Goal: Information Seeking & Learning: Compare options

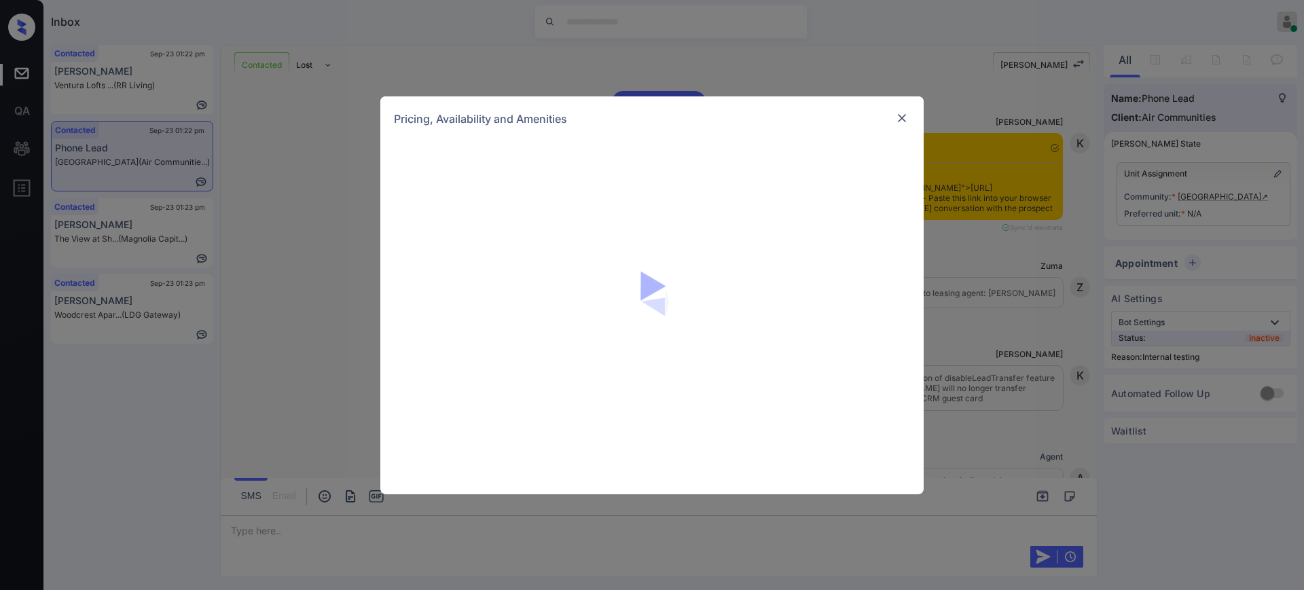
scroll to position [1597, 0]
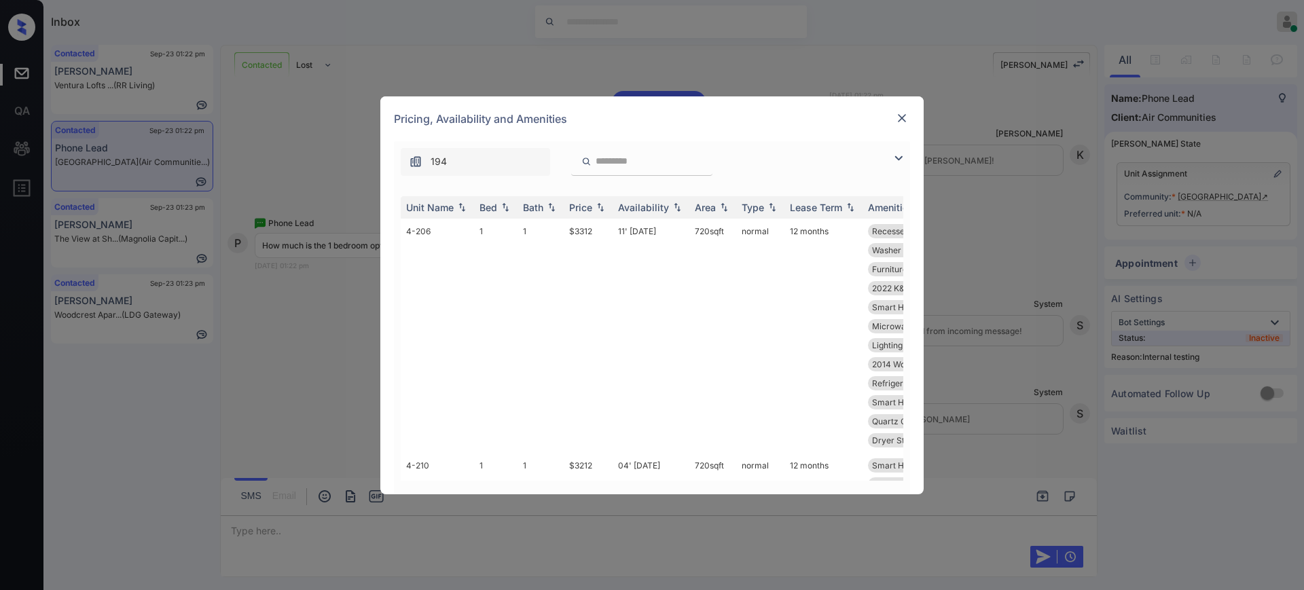
click at [900, 121] on img at bounding box center [902, 118] width 14 height 14
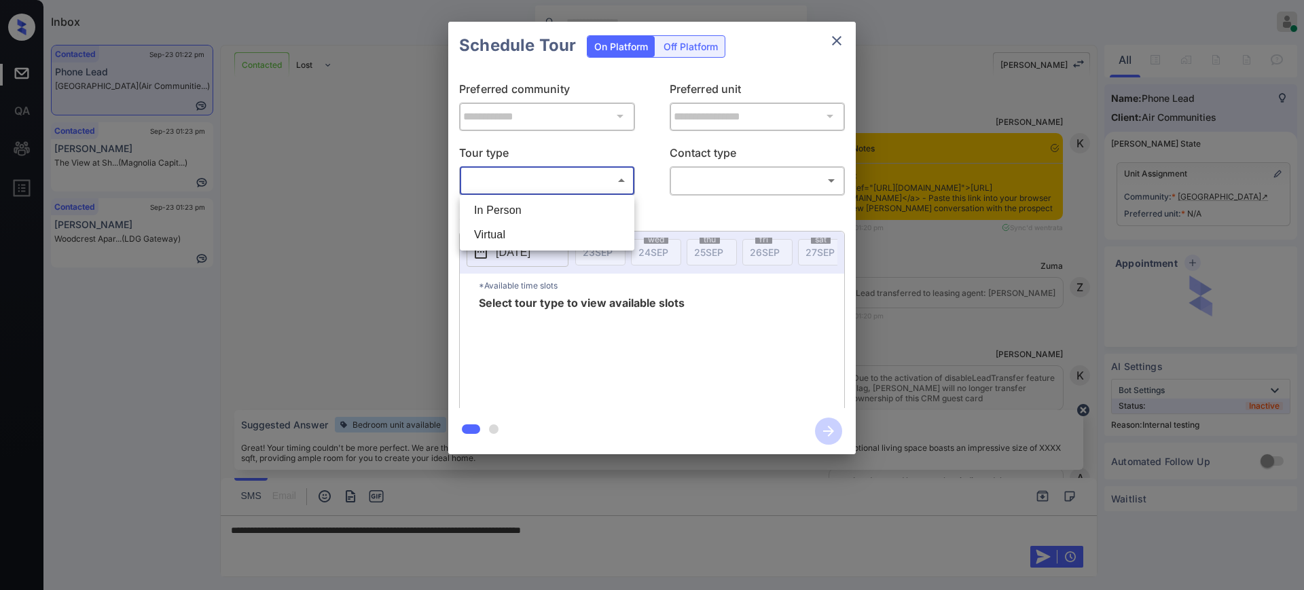
click at [545, 177] on body "Inbox Ajay Kumar Online Set yourself offline Set yourself on break Profile Swit…" at bounding box center [652, 295] width 1304 height 590
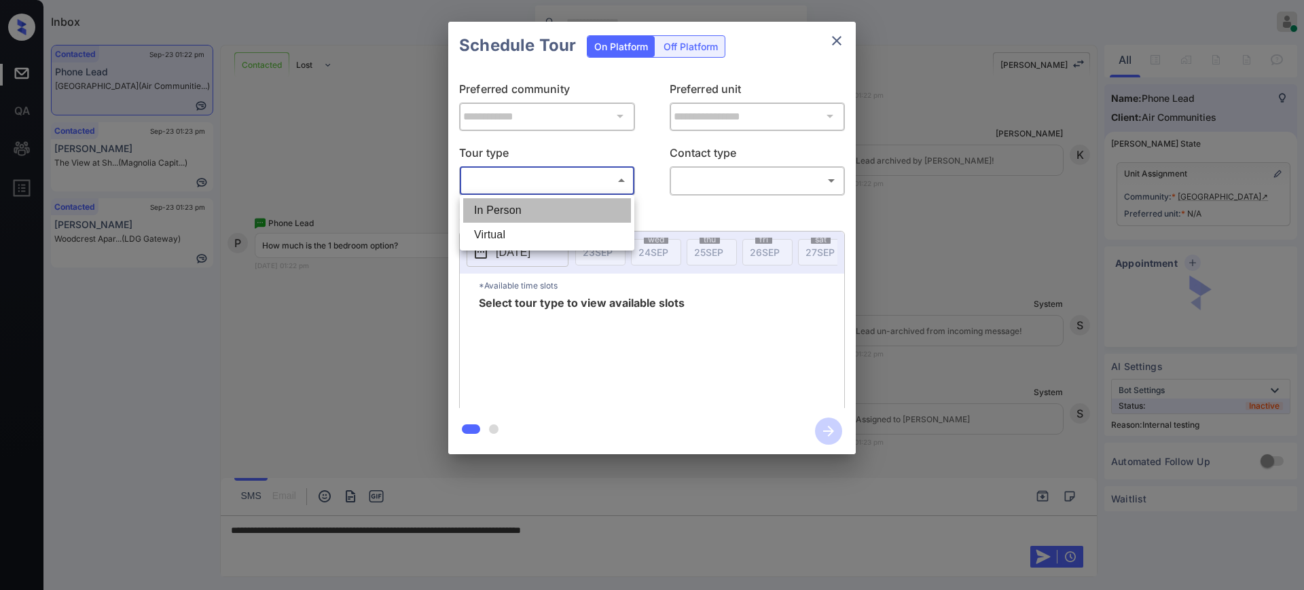
click at [537, 201] on li "In Person" at bounding box center [547, 210] width 168 height 24
type input "********"
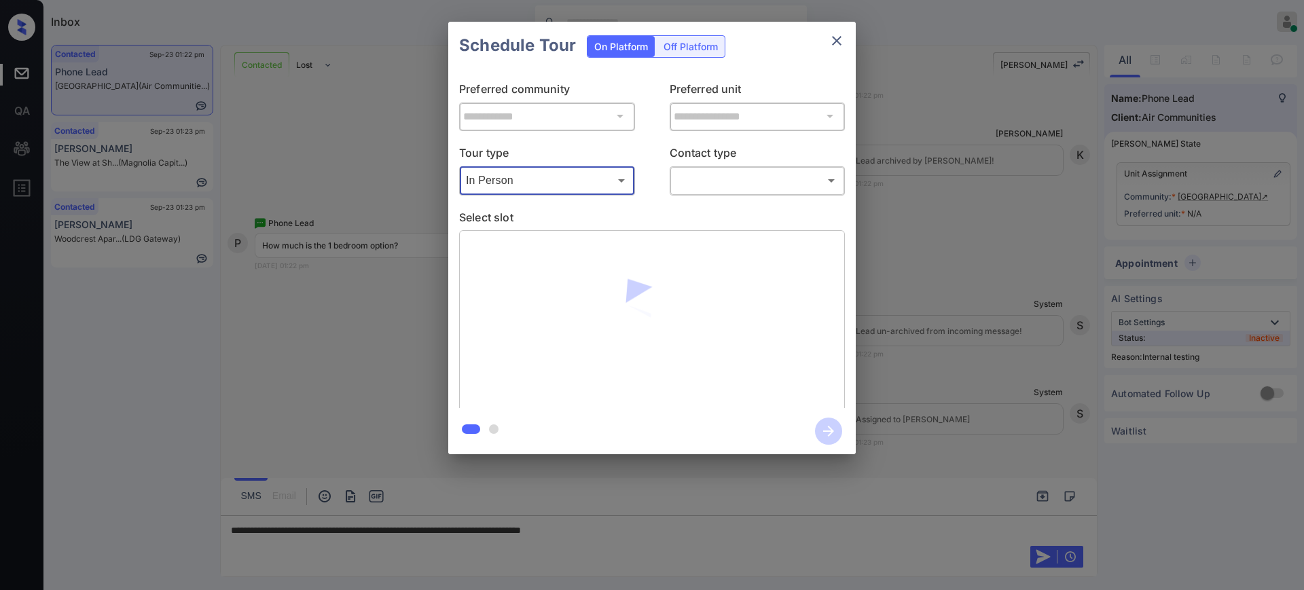
click at [704, 171] on body "Inbox Ajay Kumar Online Set yourself offline Set yourself on break Profile Swit…" at bounding box center [652, 295] width 1304 height 590
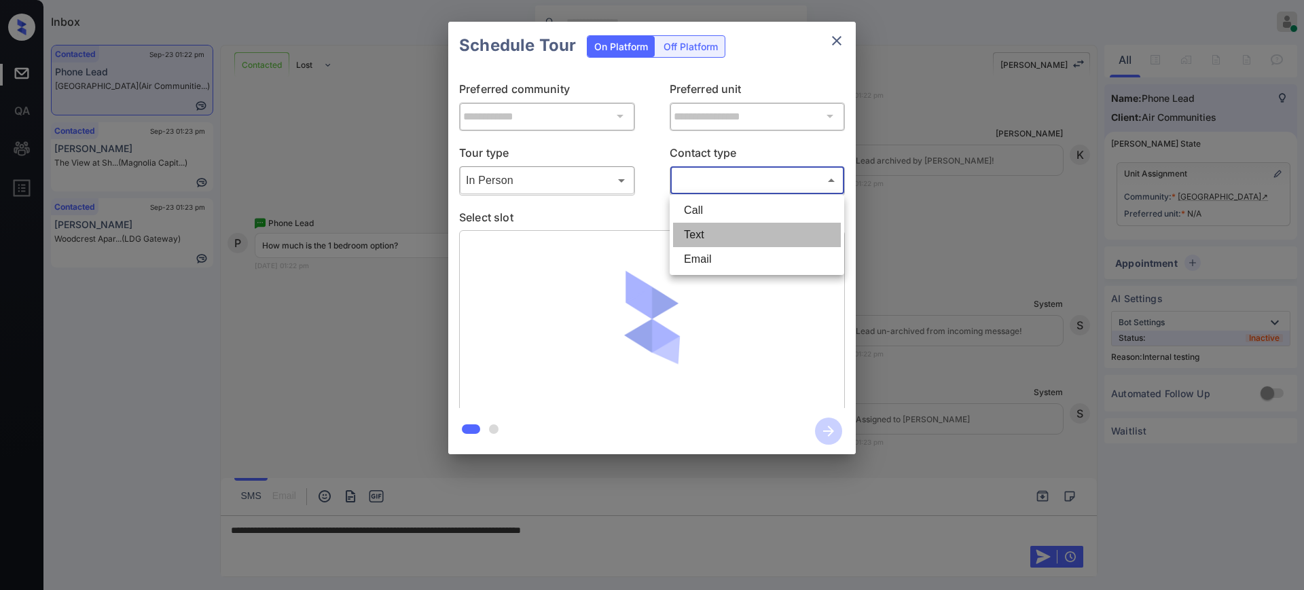
click at [703, 228] on li "Text" at bounding box center [757, 235] width 168 height 24
type input "****"
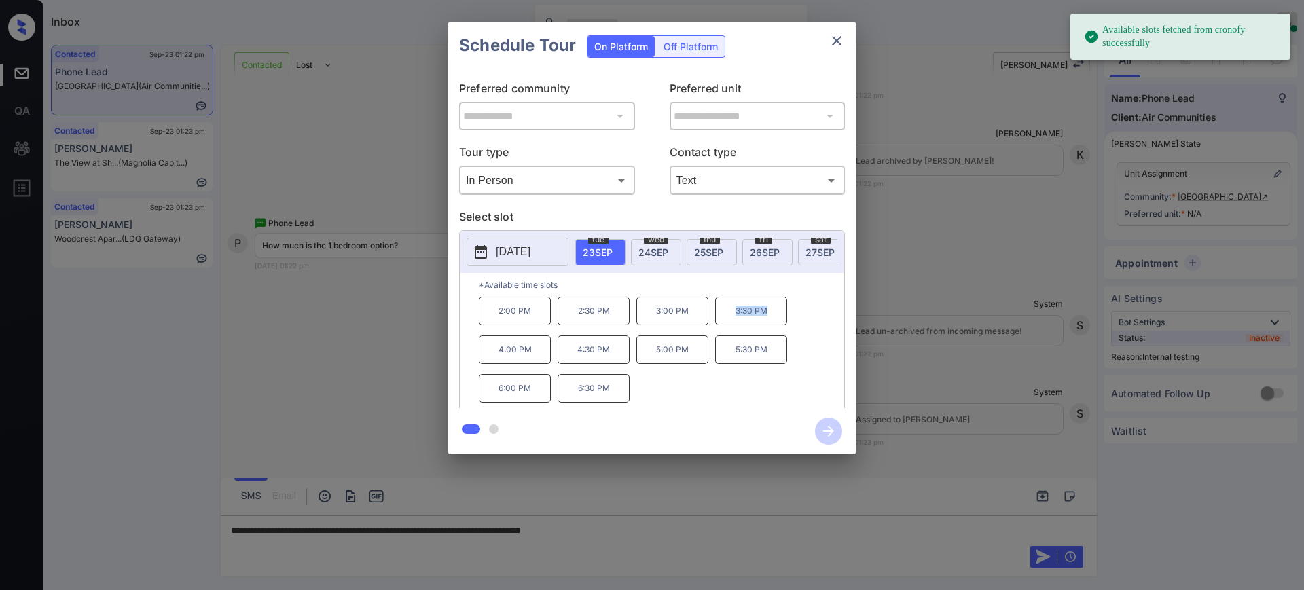
drag, startPoint x: 726, startPoint y: 322, endPoint x: 781, endPoint y: 323, distance: 55.0
click at [781, 323] on p "3:30 PM" at bounding box center [751, 311] width 72 height 29
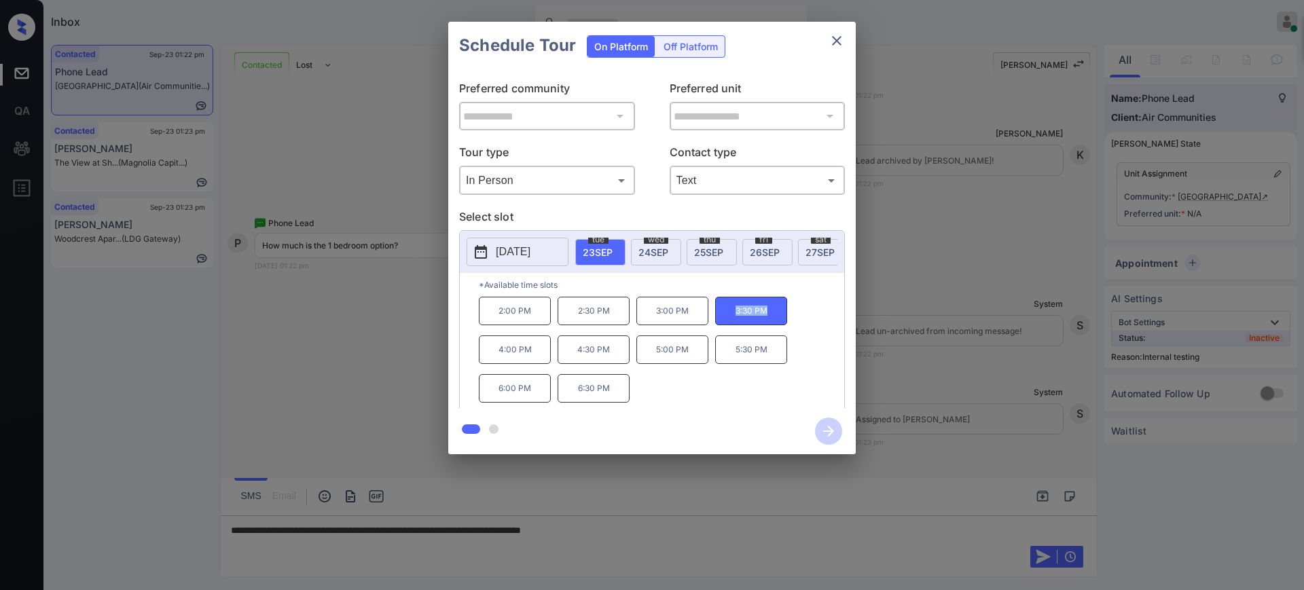
copy p "3:30 PM"
click at [839, 51] on button "close" at bounding box center [836, 40] width 27 height 27
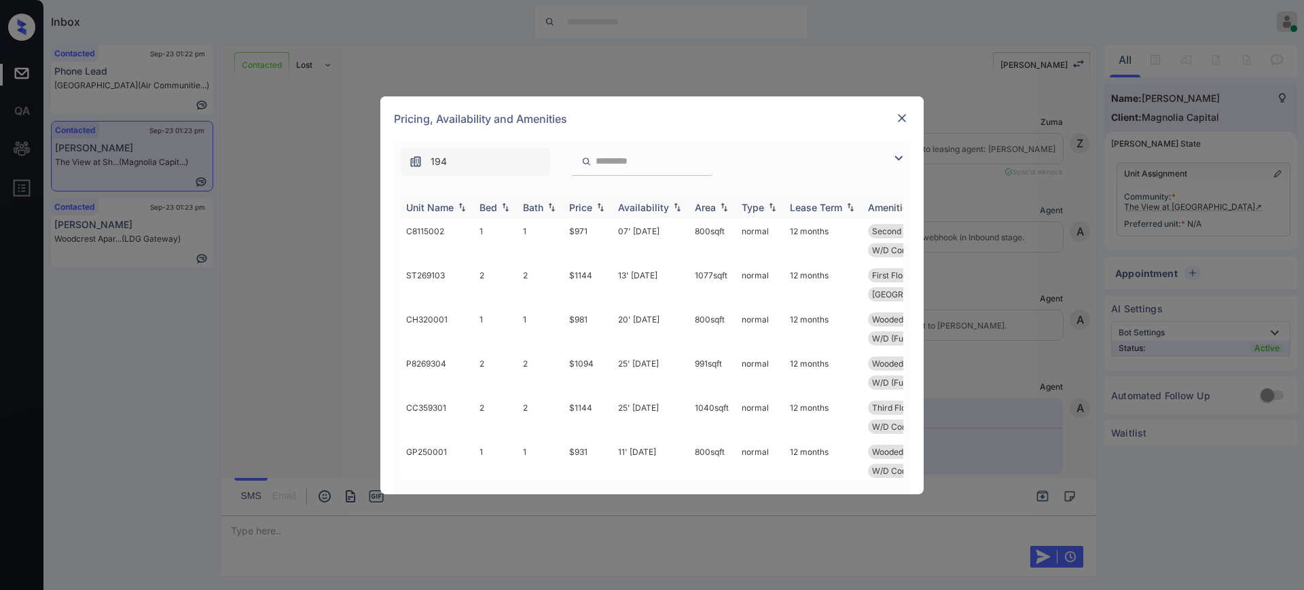
scroll to position [735, 0]
click at [507, 202] on div "Bed" at bounding box center [495, 208] width 33 height 12
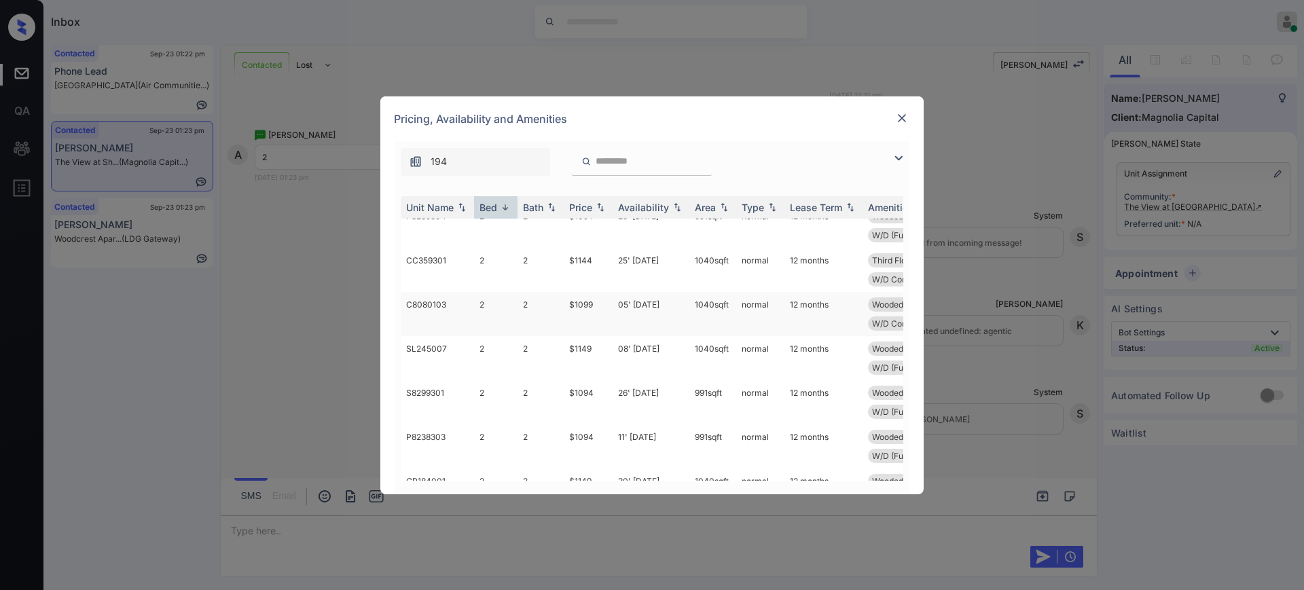
scroll to position [85, 0]
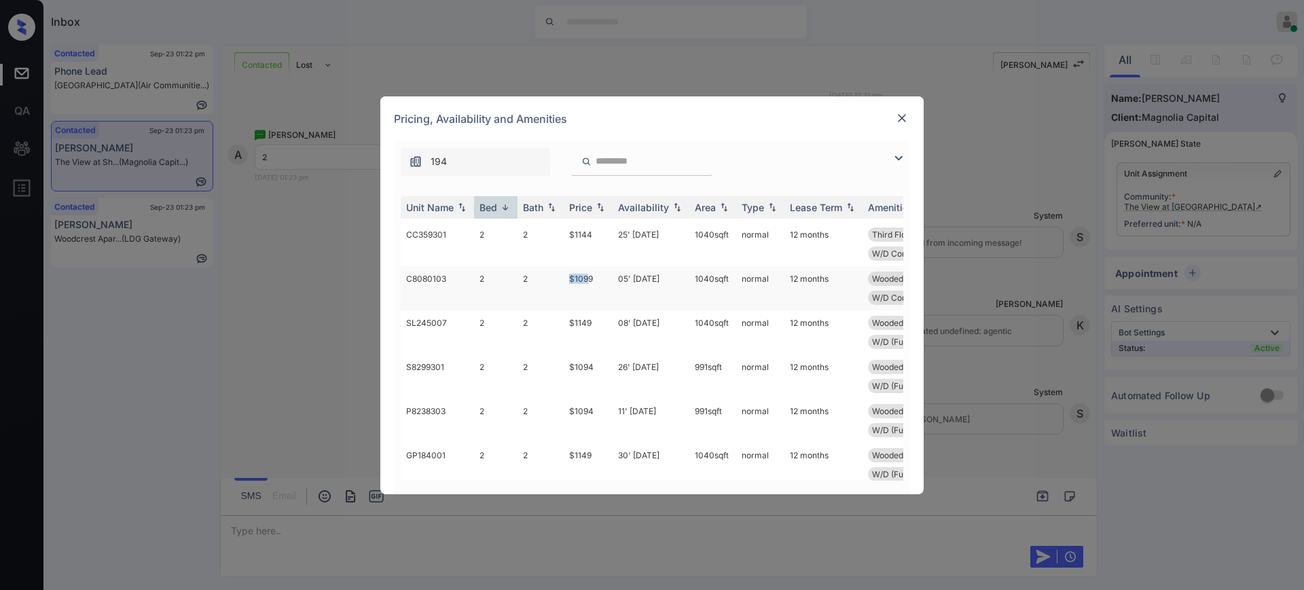
drag, startPoint x: 559, startPoint y: 283, endPoint x: 590, endPoint y: 283, distance: 31.2
click at [587, 283] on tr "C8080103 2 2 $1099 05' Oct 25 1040 sqft normal 12 months Wooded View First Floo…" at bounding box center [756, 288] width 710 height 44
copy tr "$109"
click at [600, 295] on td "$1099" at bounding box center [588, 288] width 49 height 44
drag, startPoint x: 570, startPoint y: 278, endPoint x: 633, endPoint y: 279, distance: 63.2
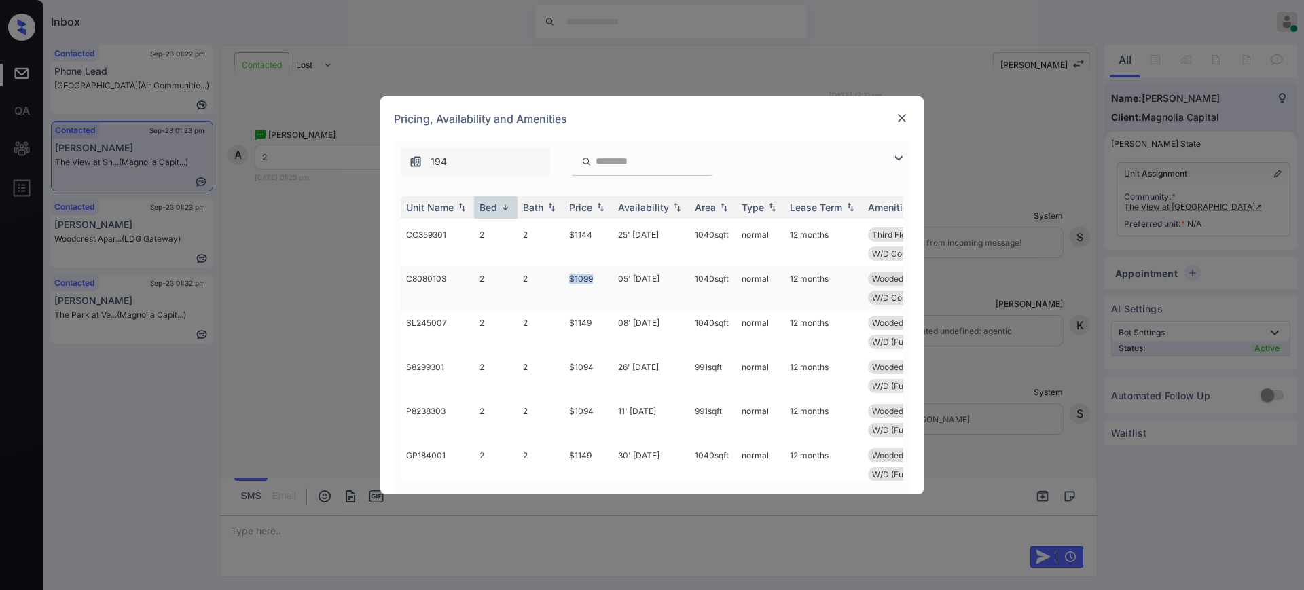
click at [612, 278] on td "$1099" at bounding box center [588, 288] width 49 height 44
copy td "$1099"
drag, startPoint x: 563, startPoint y: 362, endPoint x: 600, endPoint y: 366, distance: 36.9
click at [600, 366] on tr "S8299301 2 2 $1094 26' Apr 25 991 sqft normal 12 months Wooded View Third Floor…" at bounding box center [756, 377] width 710 height 44
copy tr "$1094"
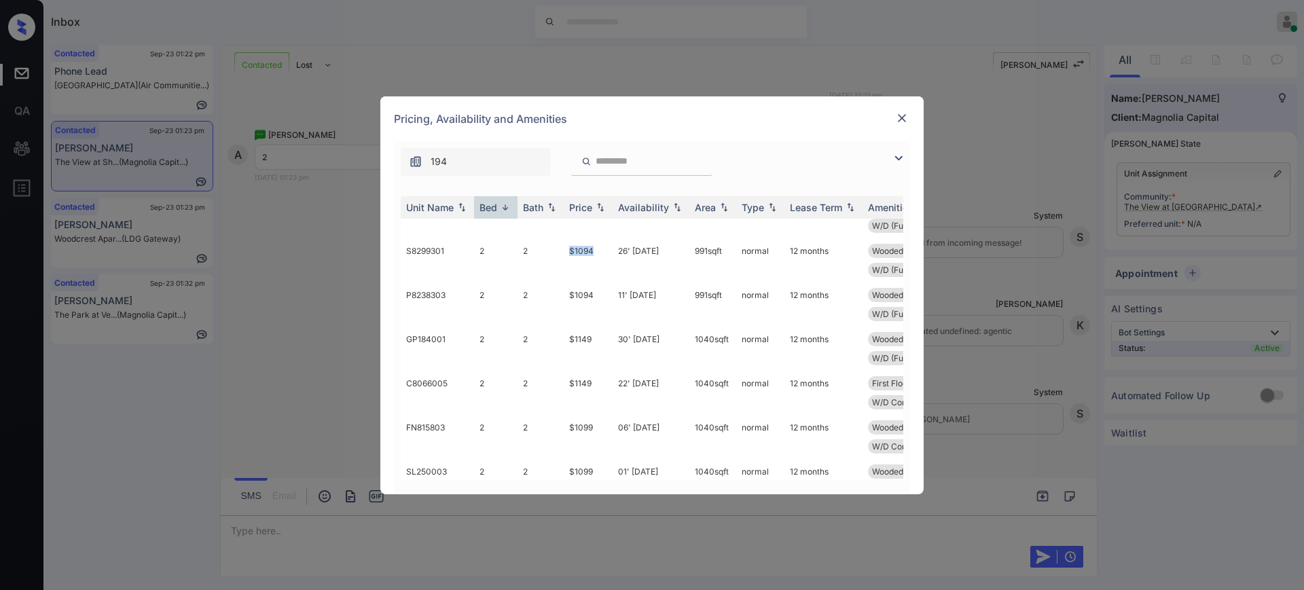
scroll to position [0, 0]
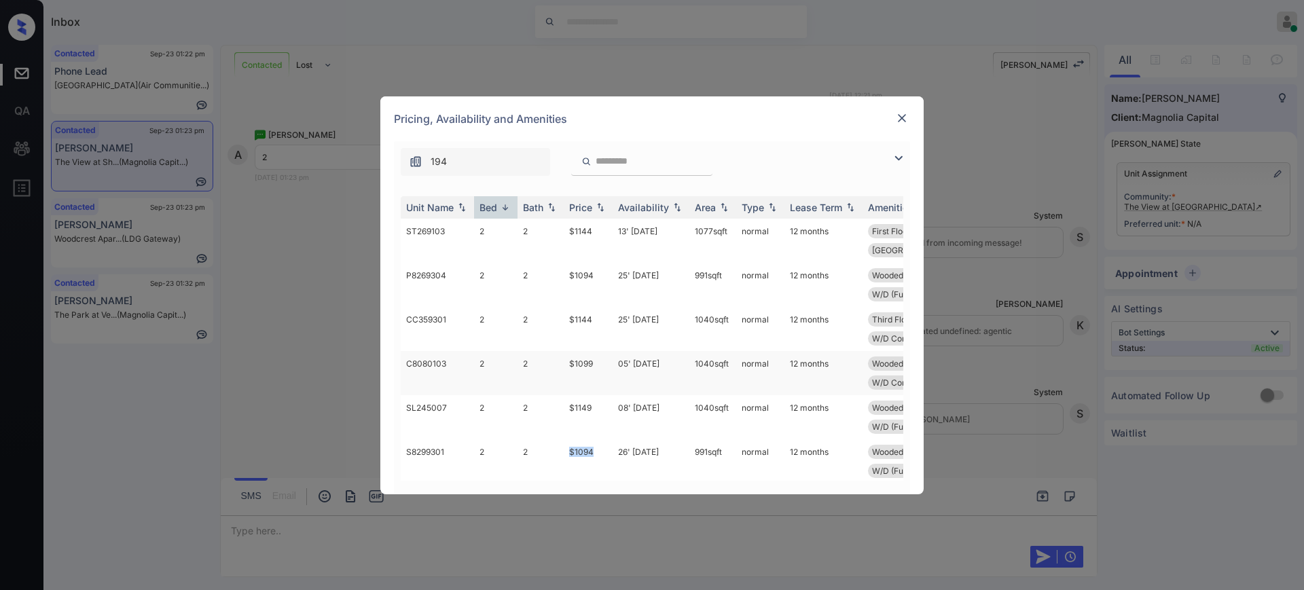
copy tr "$1094"
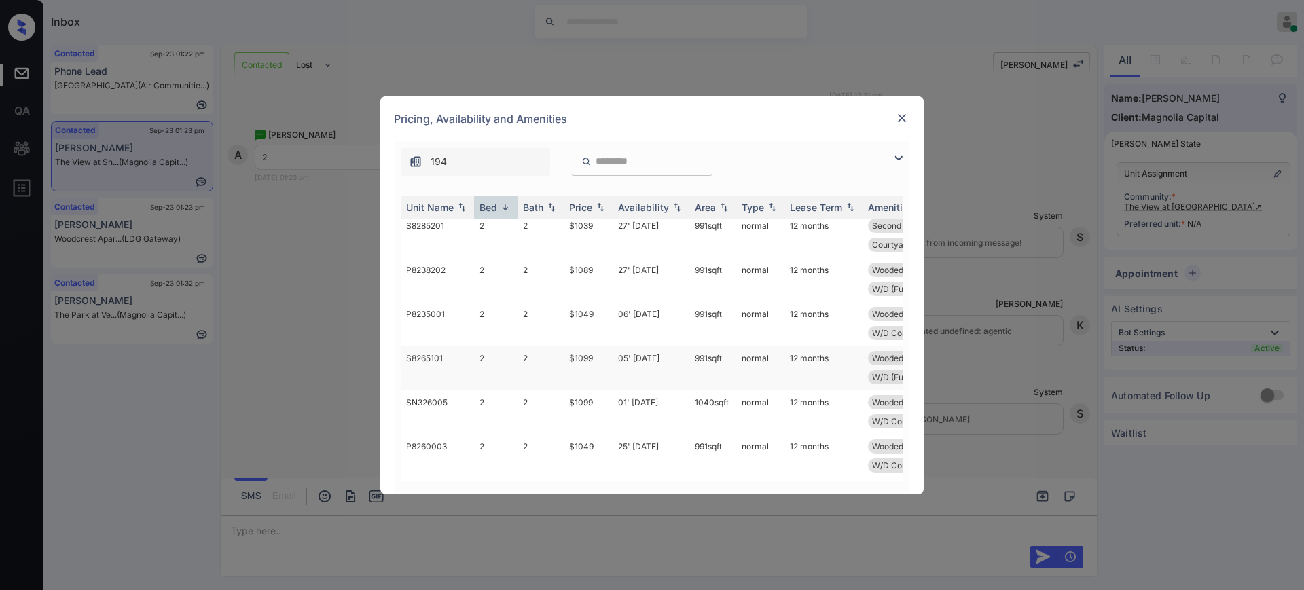
scroll to position [934, 0]
drag, startPoint x: 562, startPoint y: 448, endPoint x: 607, endPoint y: 448, distance: 45.5
click at [604, 448] on tr "P8260003 2 2 $1049 25' Jul 25 991 sqft normal 12 months Wooded View First Floor…" at bounding box center [756, 455] width 710 height 44
copy tr "$1049"
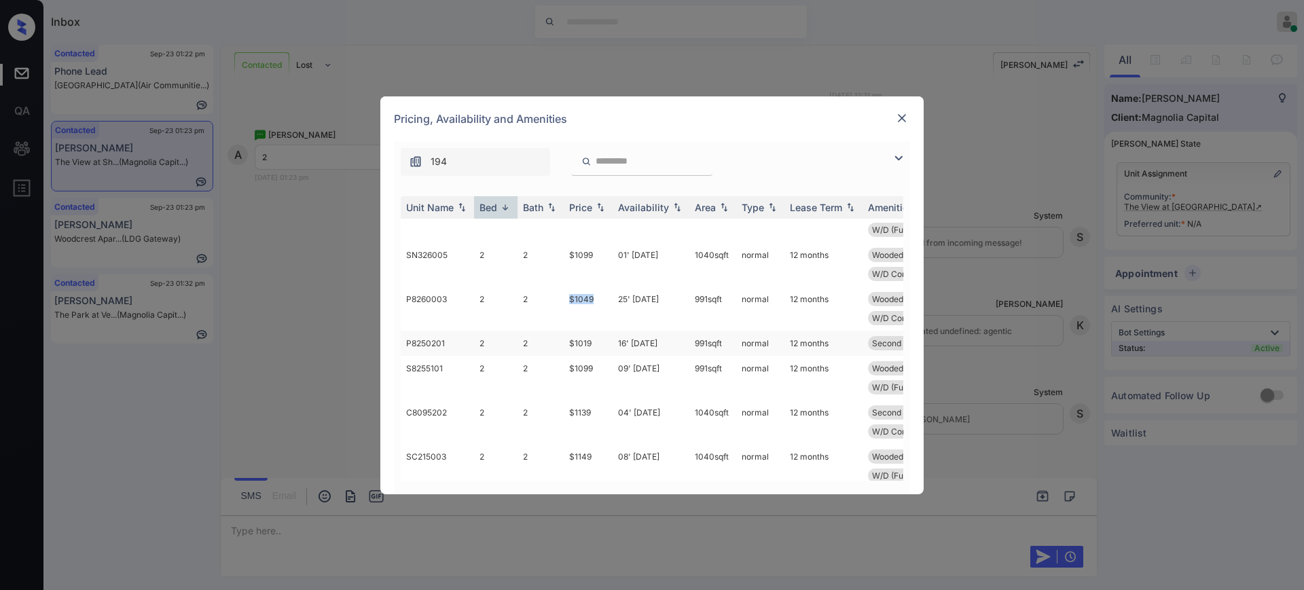
scroll to position [1104, 0]
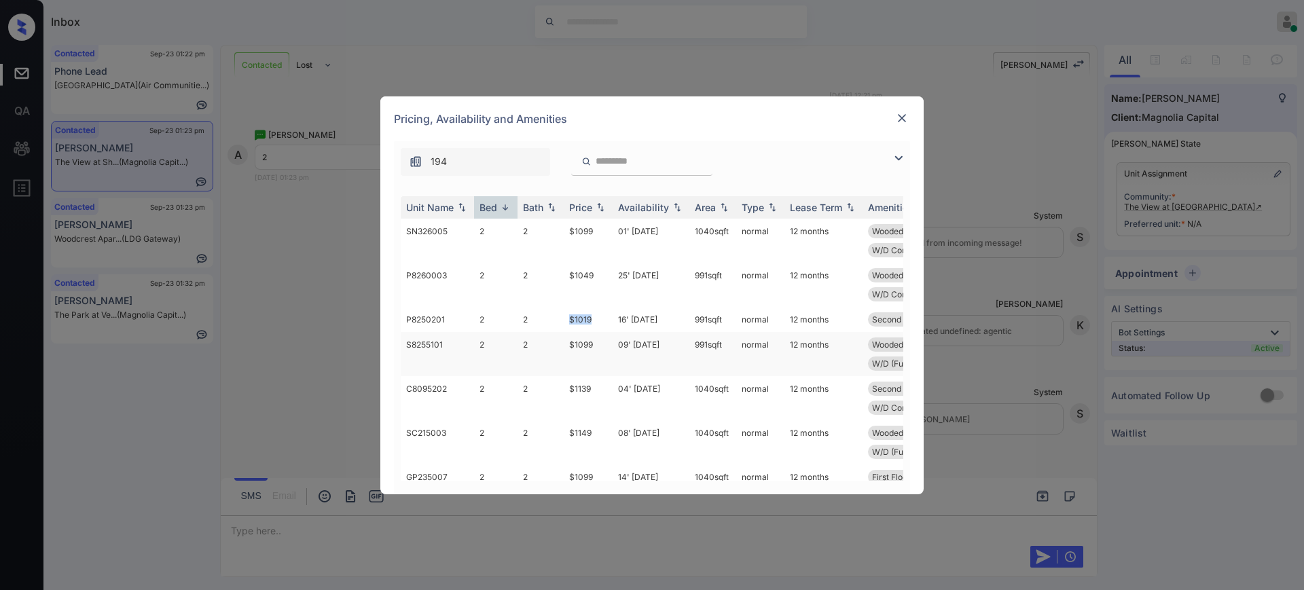
drag, startPoint x: 554, startPoint y: 320, endPoint x: 627, endPoint y: 337, distance: 74.6
click at [596, 321] on tr "P8250201 2 2 $1019 16' Nov 25 991 sqft normal 12 months Second Floor W/D Connec…" at bounding box center [756, 319] width 710 height 25
copy tr "$1019"
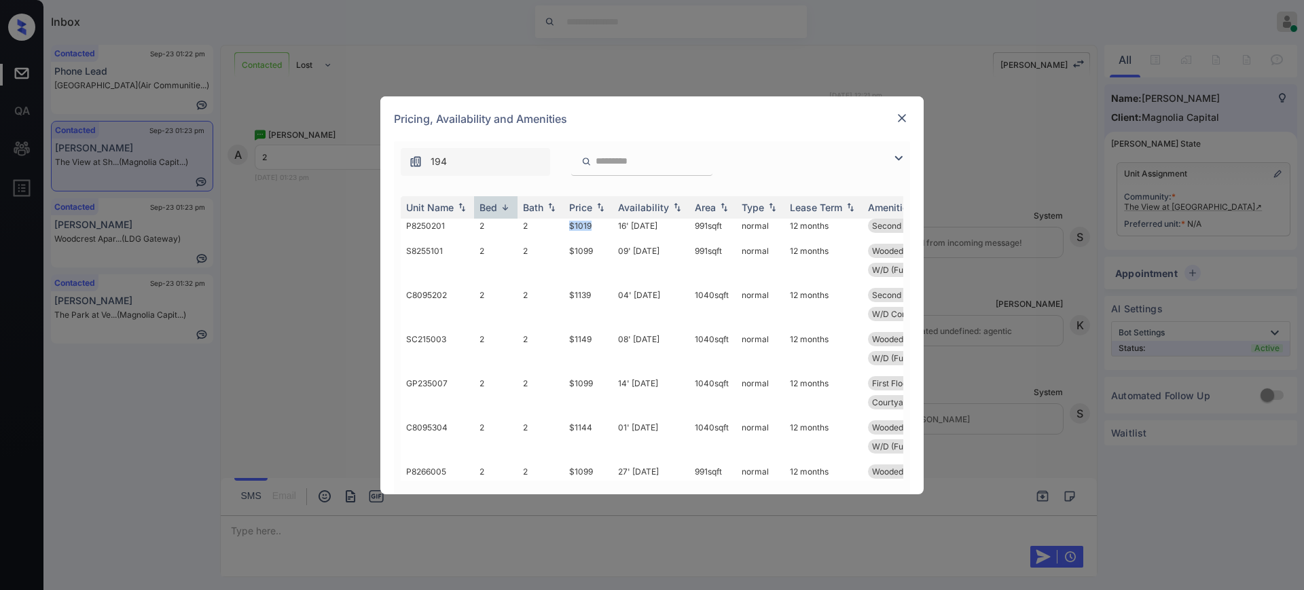
scroll to position [1188, 0]
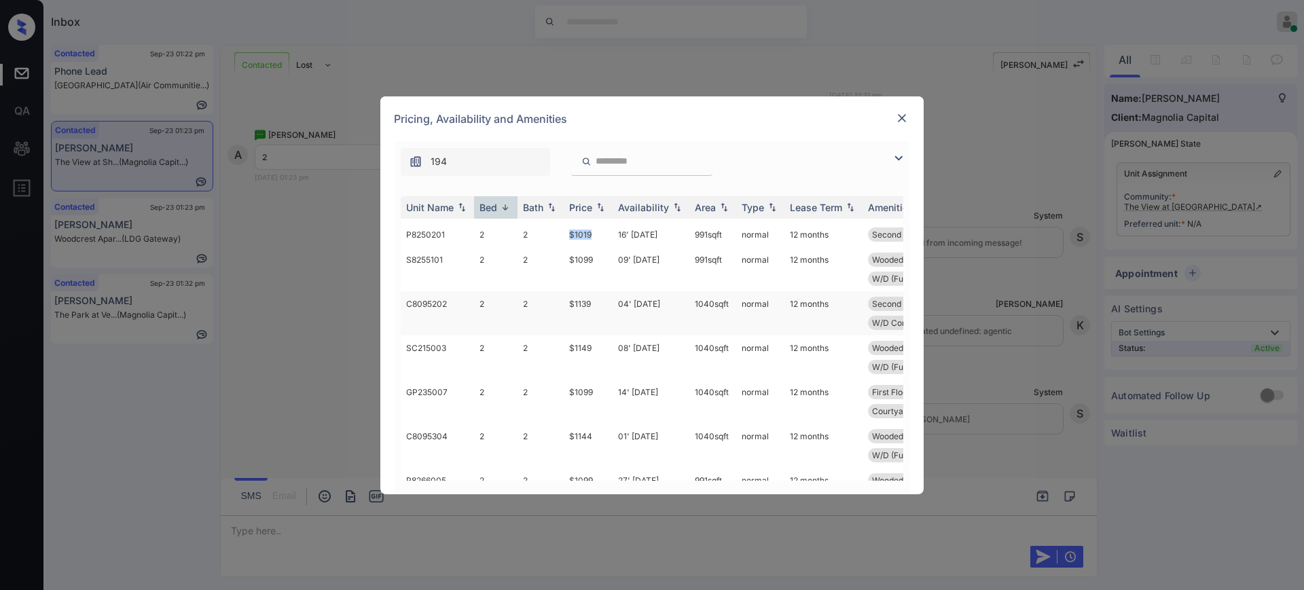
copy tr "$1019"
click at [909, 110] on div at bounding box center [902, 118] width 16 height 16
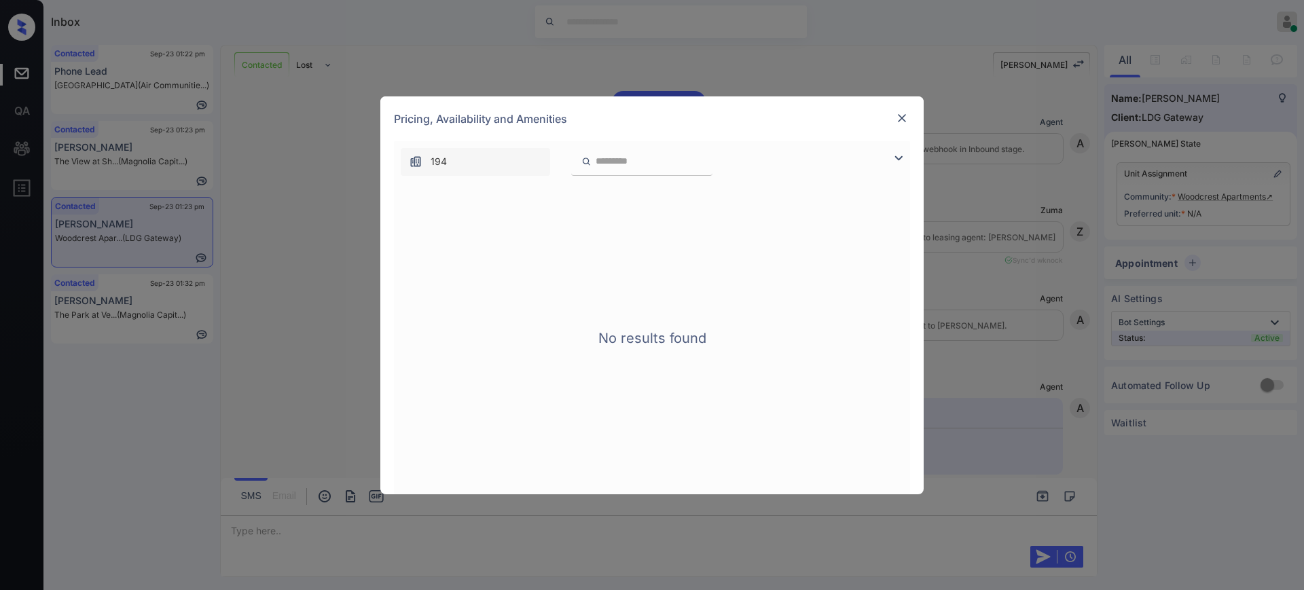
scroll to position [1358, 0]
click at [898, 120] on img at bounding box center [902, 118] width 14 height 14
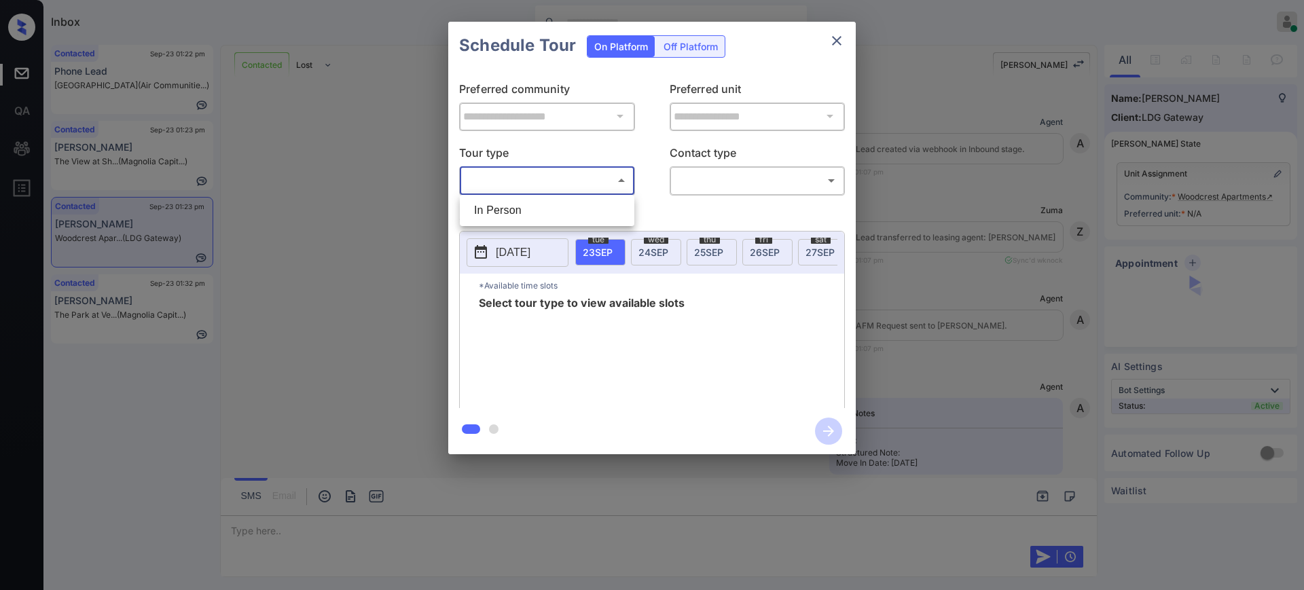
scroll to position [1441, 0]
click at [837, 46] on div at bounding box center [652, 295] width 1304 height 590
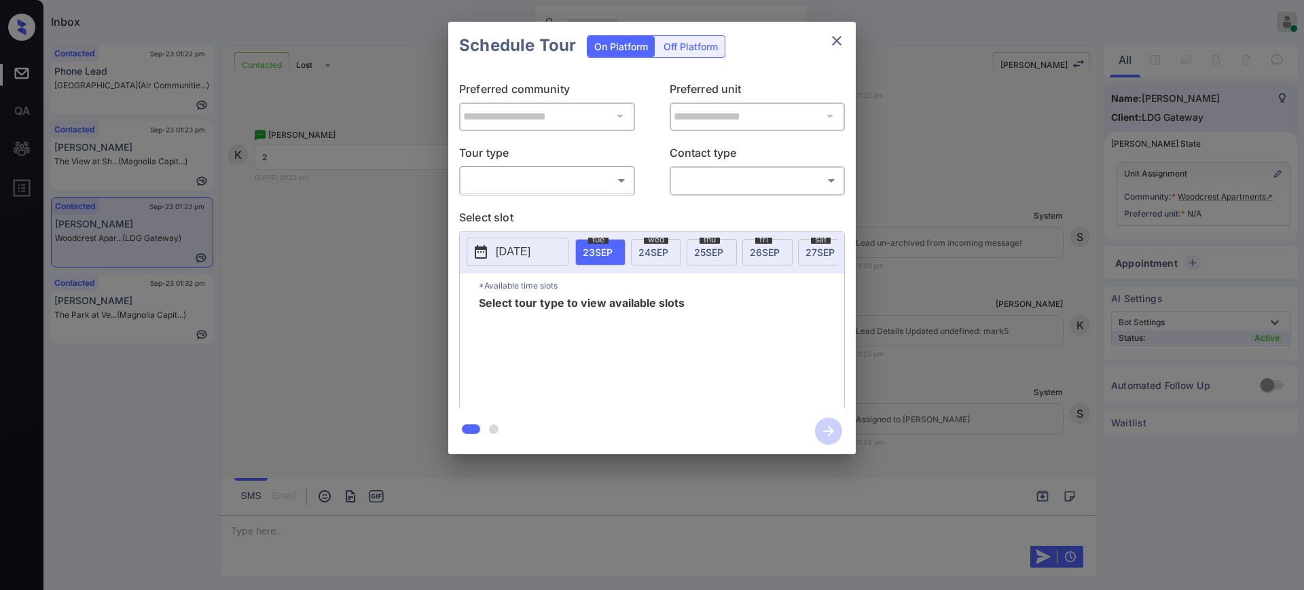
click at [837, 46] on div at bounding box center [652, 295] width 1304 height 590
click at [830, 40] on icon "close" at bounding box center [837, 41] width 16 height 16
